Goal: Register for event/course

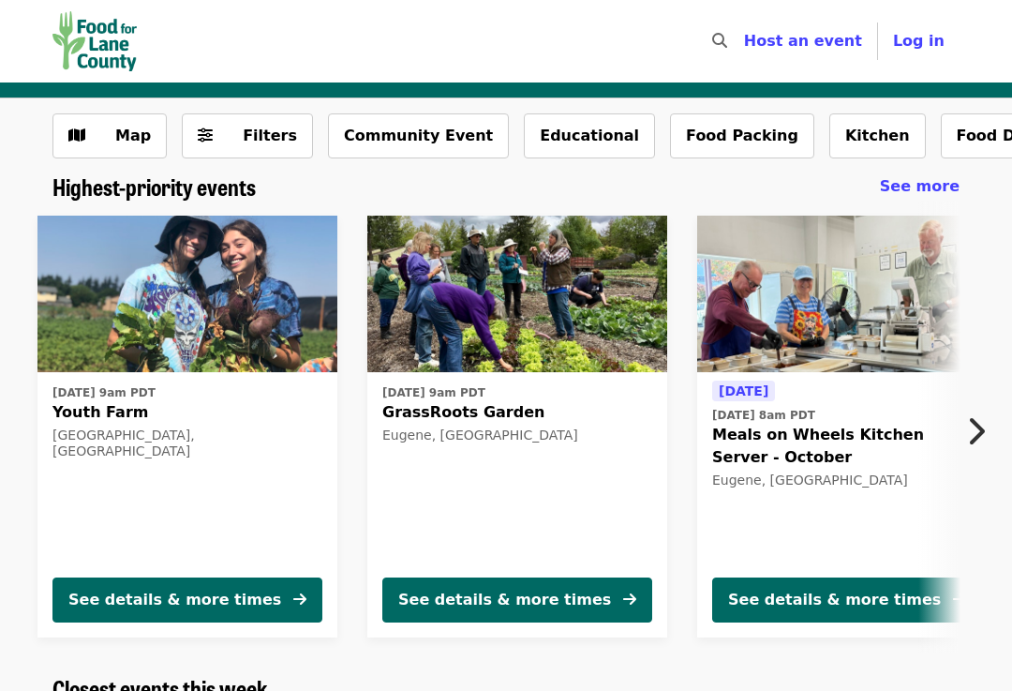
click at [815, 289] on img at bounding box center [847, 294] width 300 height 157
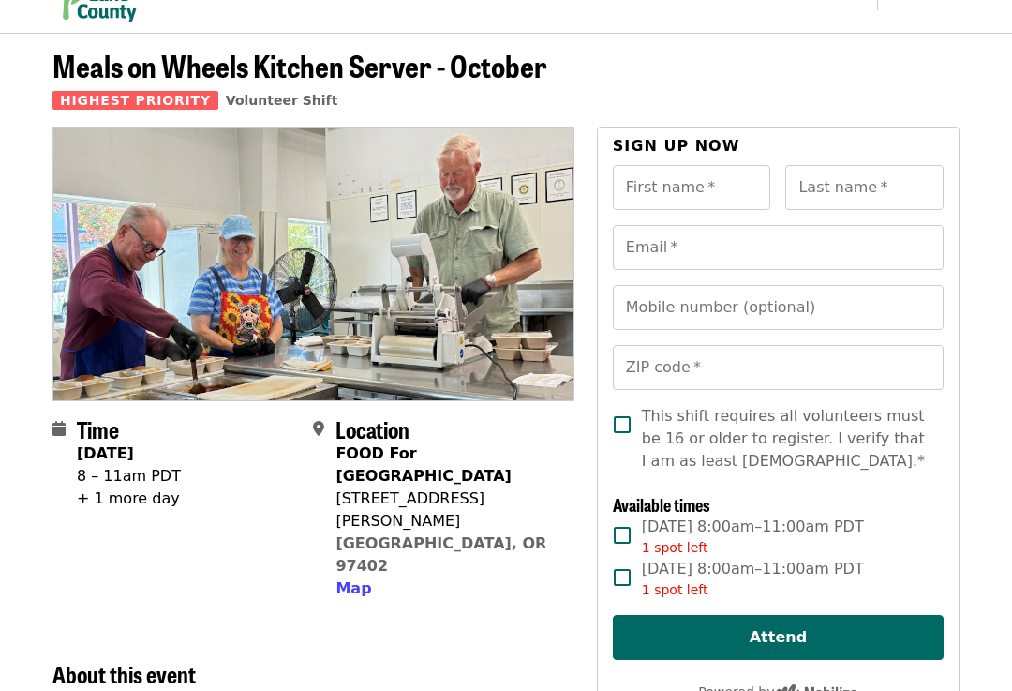
scroll to position [50, 0]
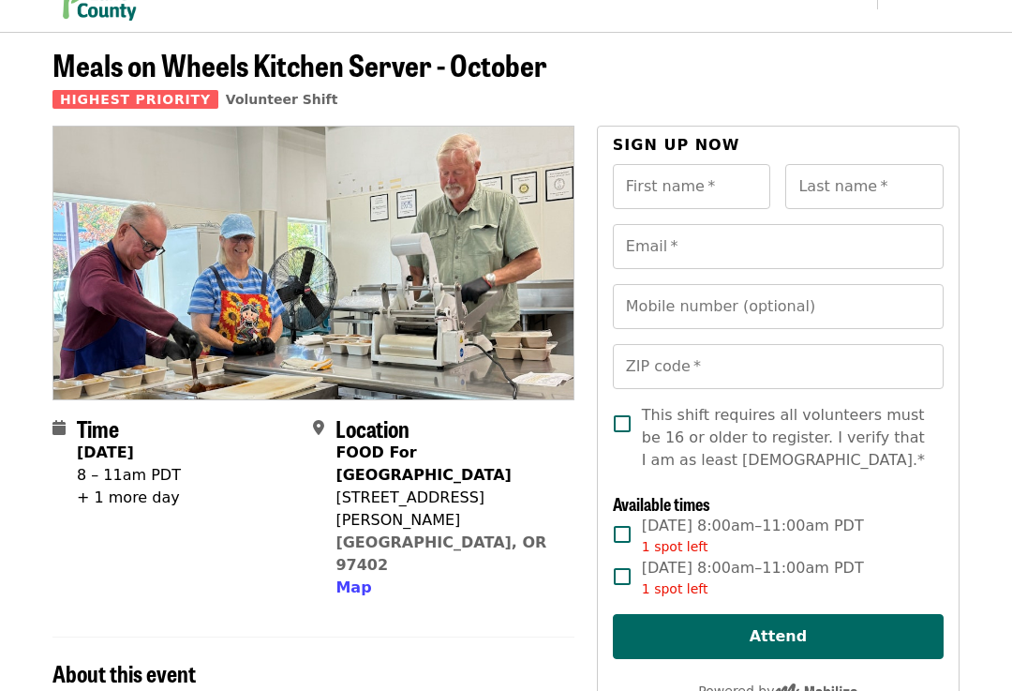
click at [918, 526] on label "[DATE] 8:00am–11:00am PDT 1 spot left" at bounding box center [766, 536] width 326 height 42
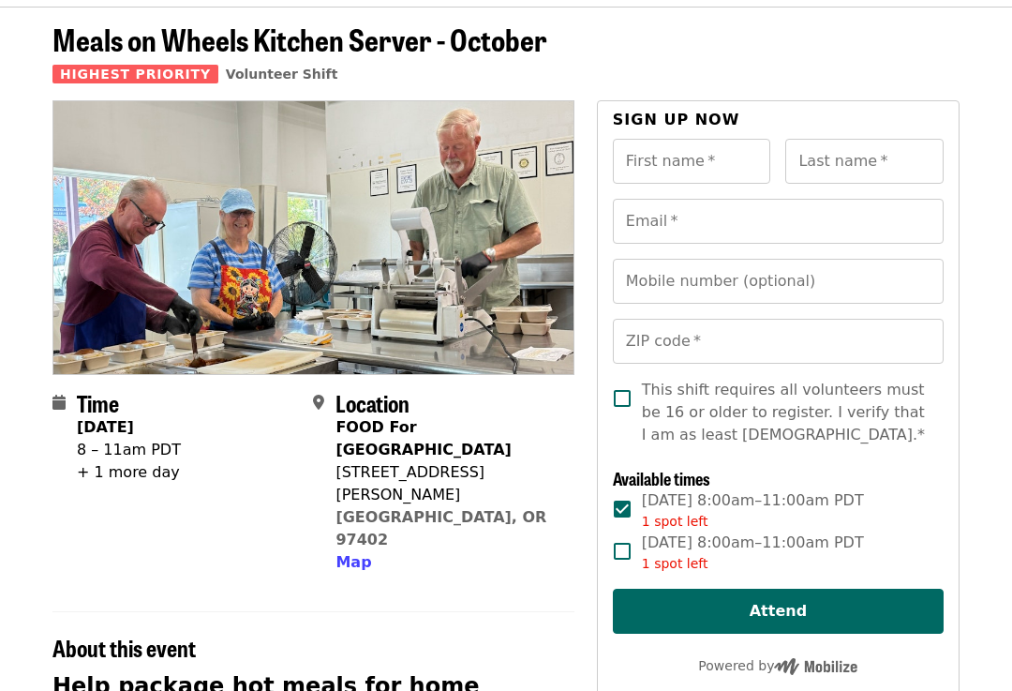
scroll to position [0, 0]
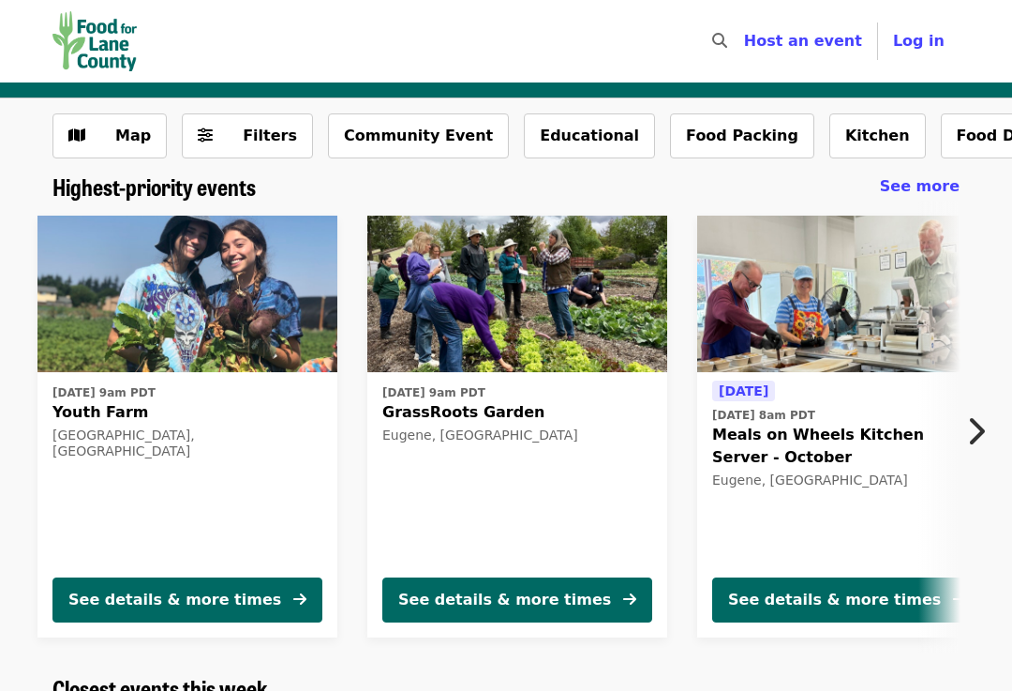
click at [178, 298] on img at bounding box center [187, 294] width 300 height 157
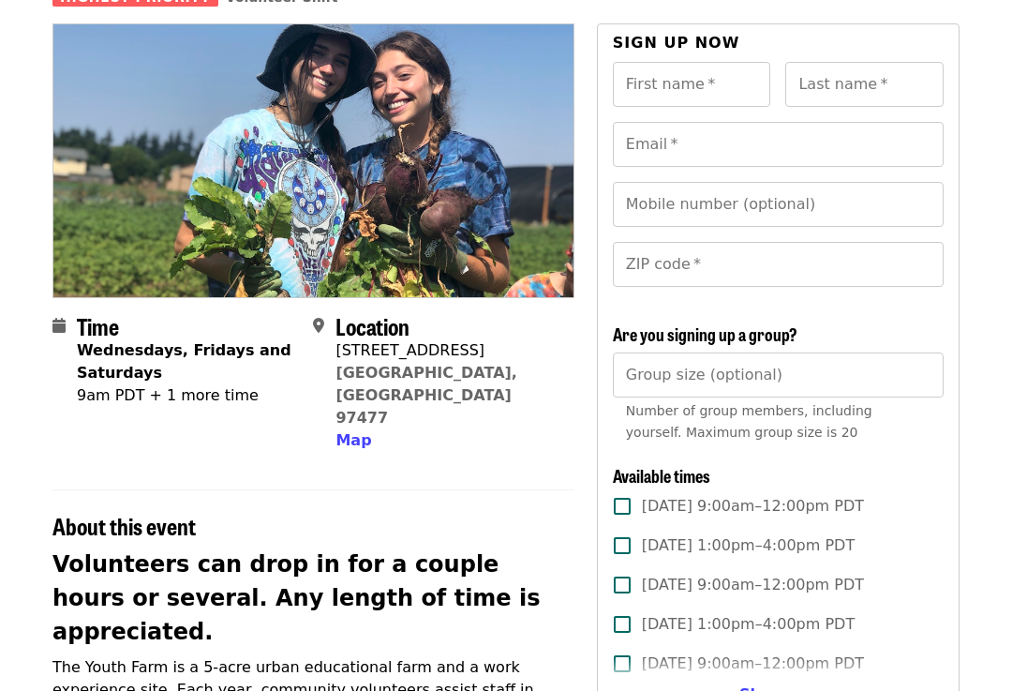
scroll to position [152, 0]
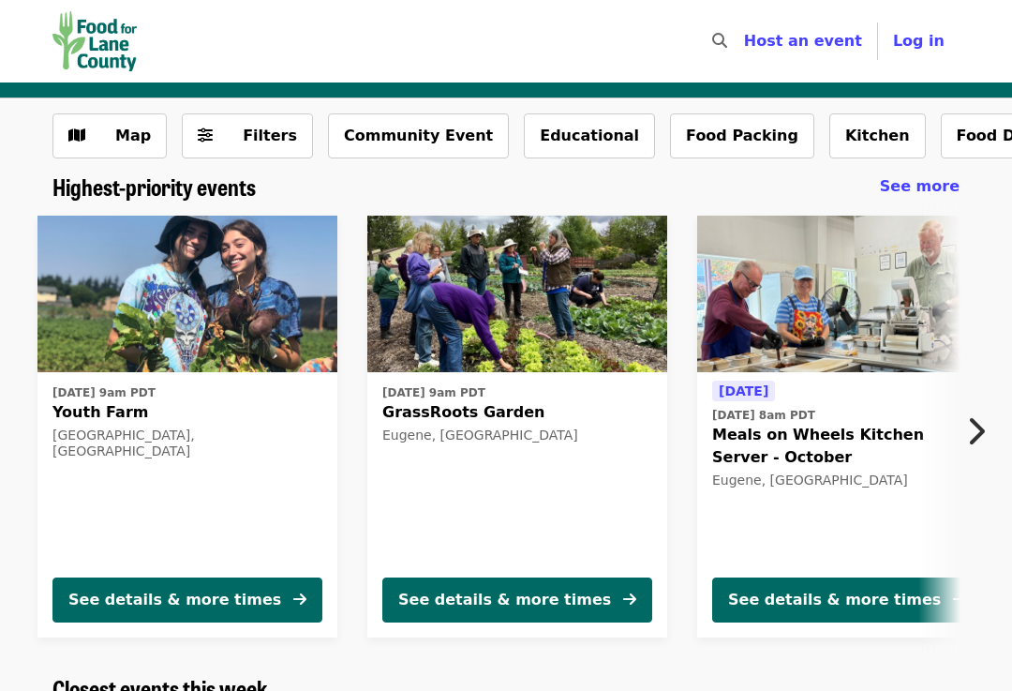
click at [532, 319] on img at bounding box center [517, 294] width 300 height 157
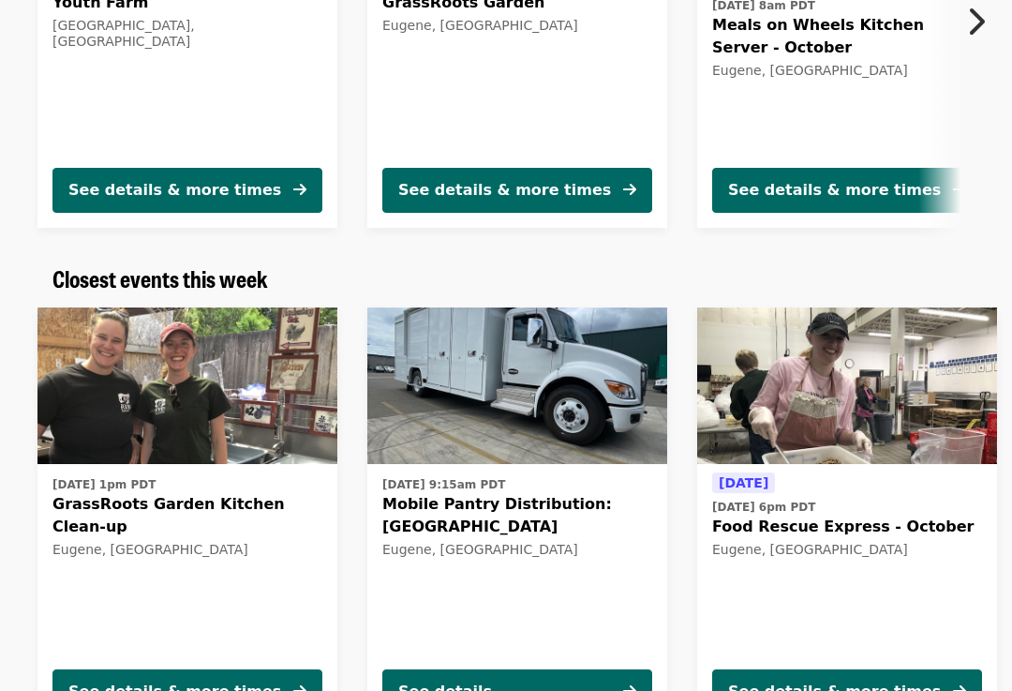
click at [216, 403] on img at bounding box center [187, 385] width 300 height 157
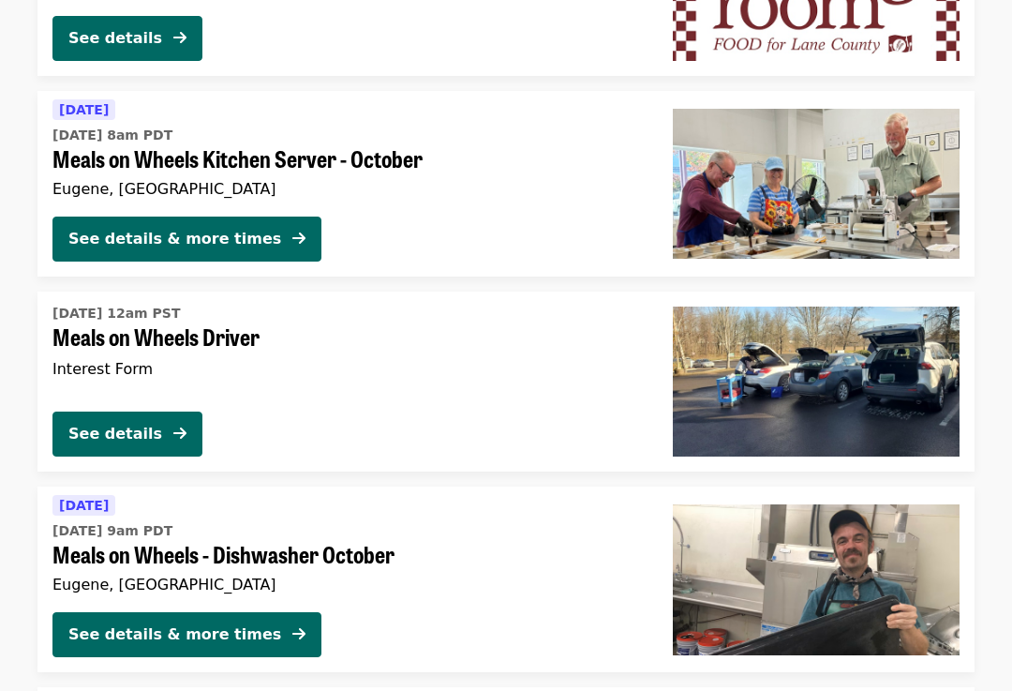
scroll to position [3424, 0]
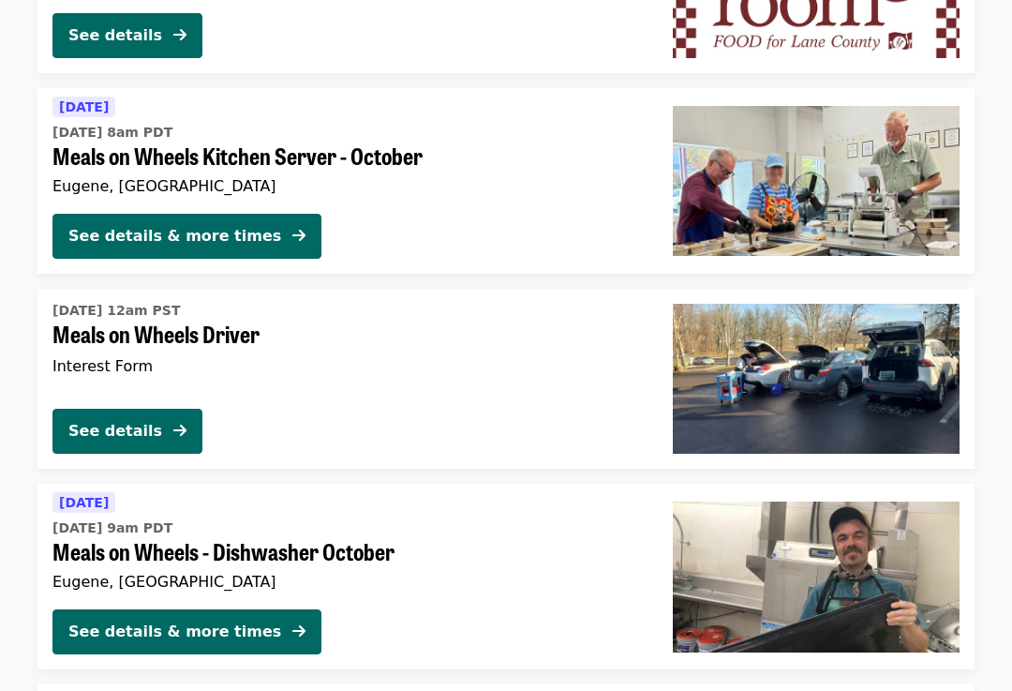
click at [777, 365] on img at bounding box center [816, 380] width 287 height 150
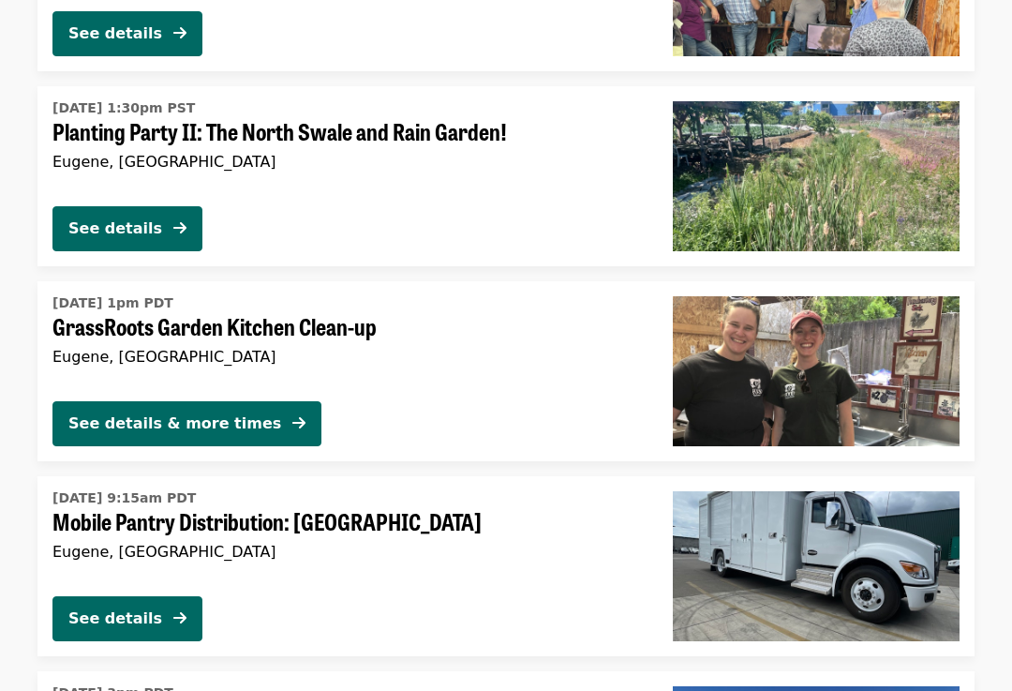
scroll to position [2058, 0]
